Goal: Information Seeking & Learning: Find specific fact

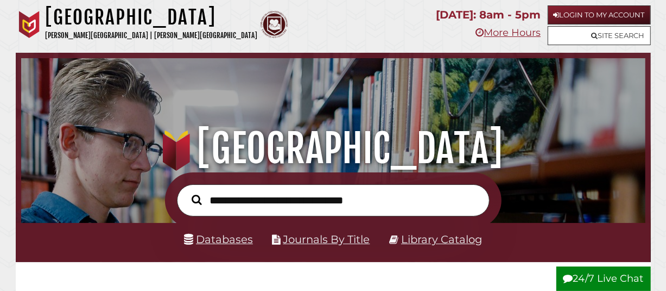
scroll to position [206, 619]
click at [581, 35] on link "Site Search" at bounding box center [599, 35] width 103 height 19
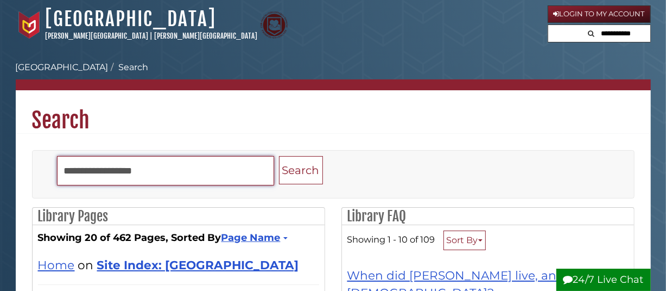
click at [106, 172] on input "Search" at bounding box center [165, 170] width 217 height 29
type input "*"
click at [279, 156] on button "Search" at bounding box center [301, 170] width 44 height 29
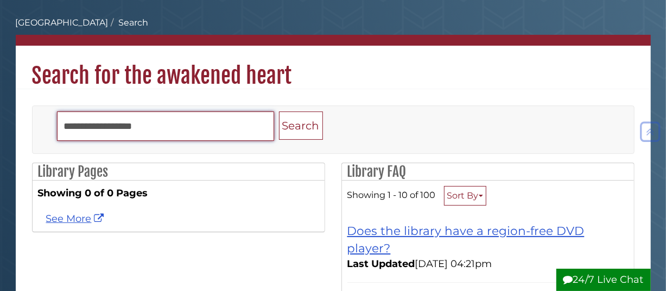
scroll to position [42, 0]
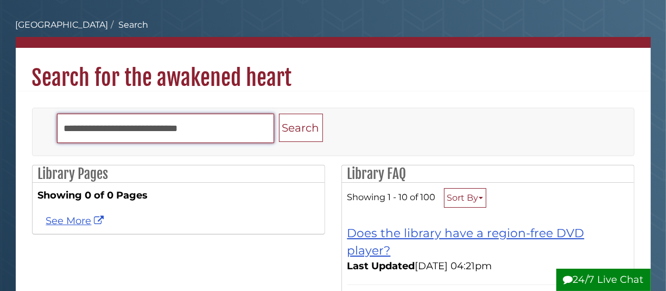
type input "**********"
click at [279, 114] on button "Search" at bounding box center [301, 128] width 44 height 29
